Goal: Task Accomplishment & Management: Manage account settings

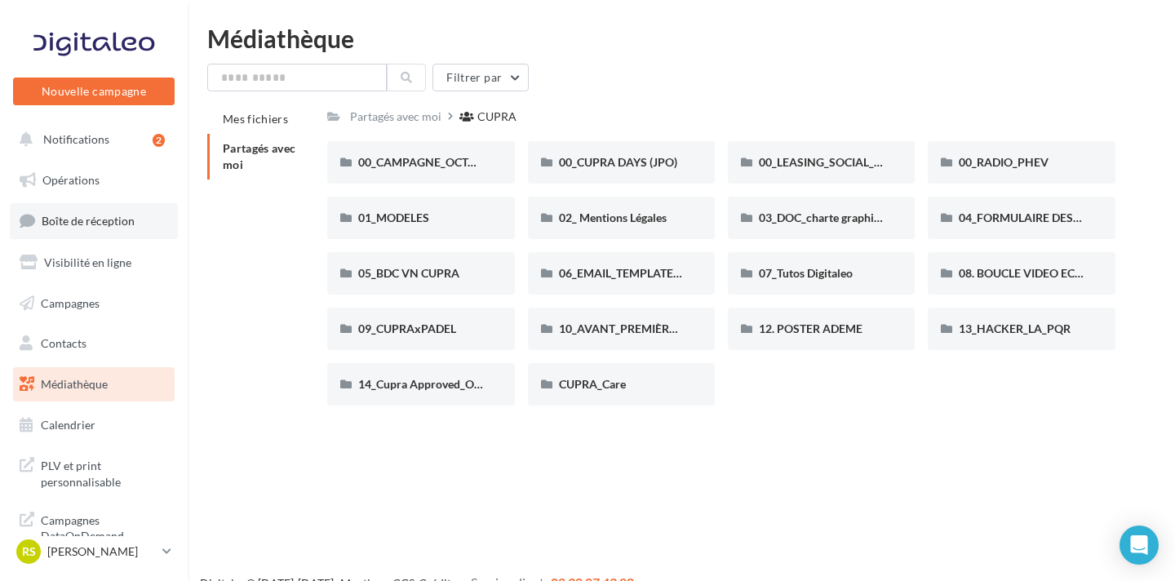
click at [68, 235] on link "Boîte de réception" at bounding box center [94, 220] width 168 height 35
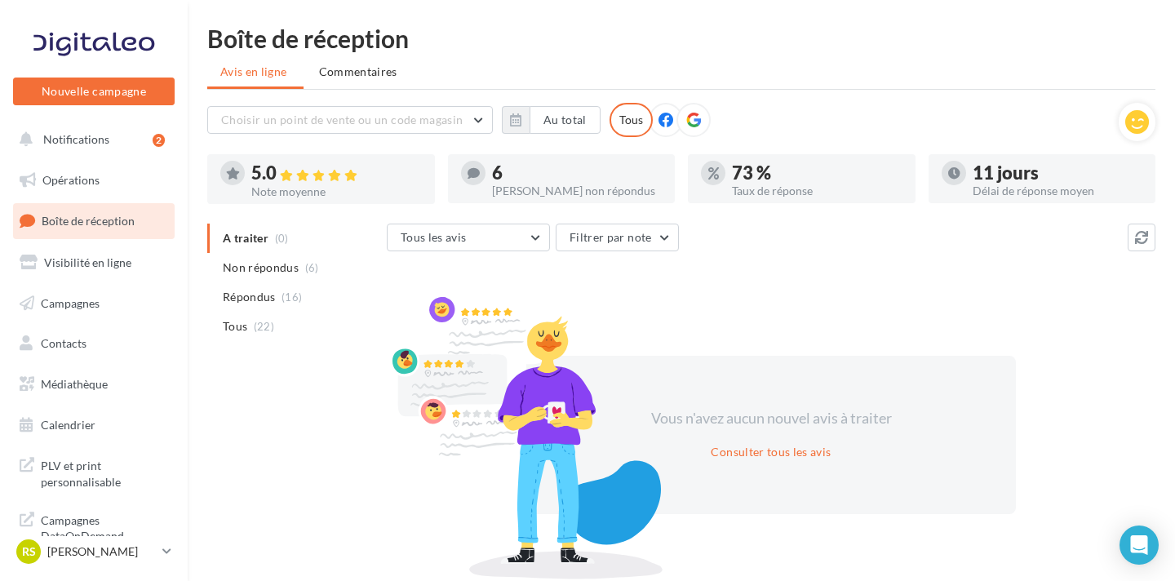
click at [64, 237] on link "Boîte de réception" at bounding box center [94, 220] width 168 height 35
click at [124, 561] on div "RS Romain SIGAUD cupra_haguenau" at bounding box center [86, 551] width 140 height 24
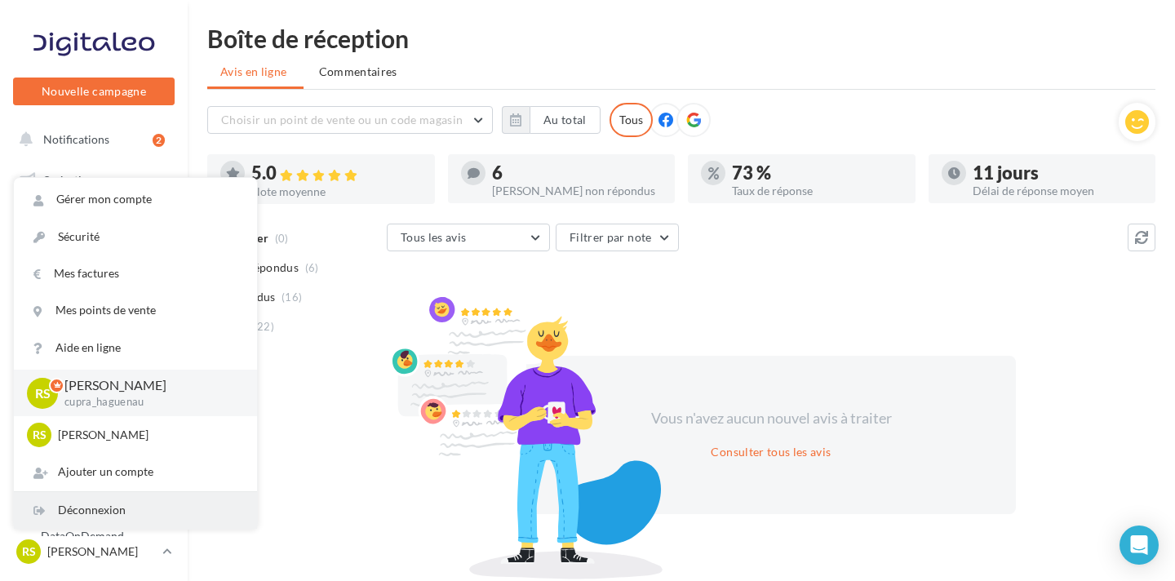
click at [125, 528] on div "Déconnexion" at bounding box center [135, 510] width 243 height 37
